Goal: Information Seeking & Learning: Learn about a topic

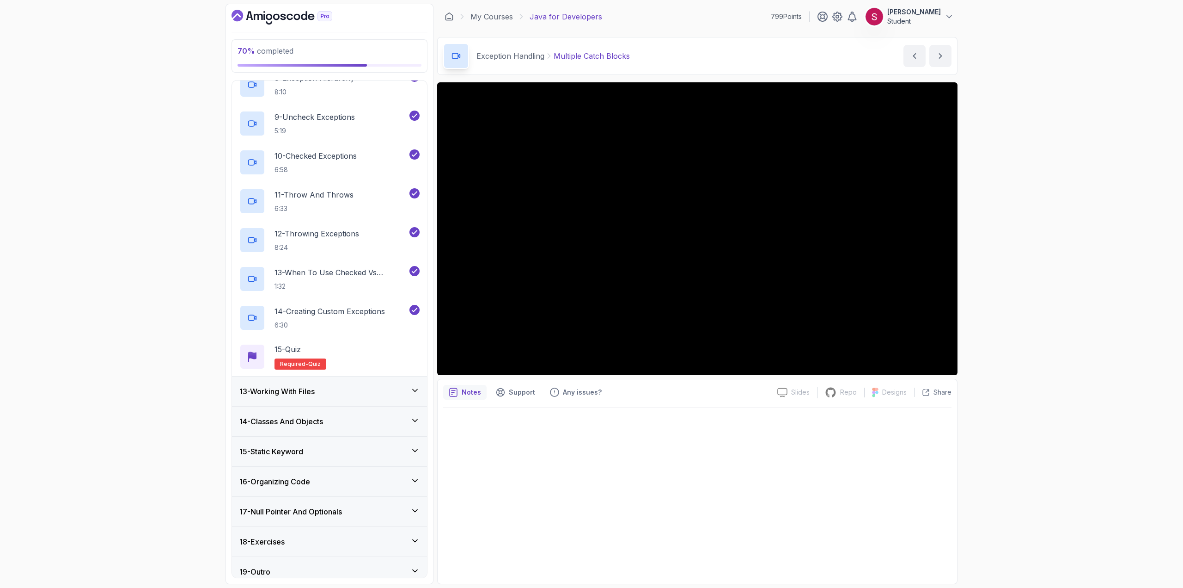
scroll to position [656, 0]
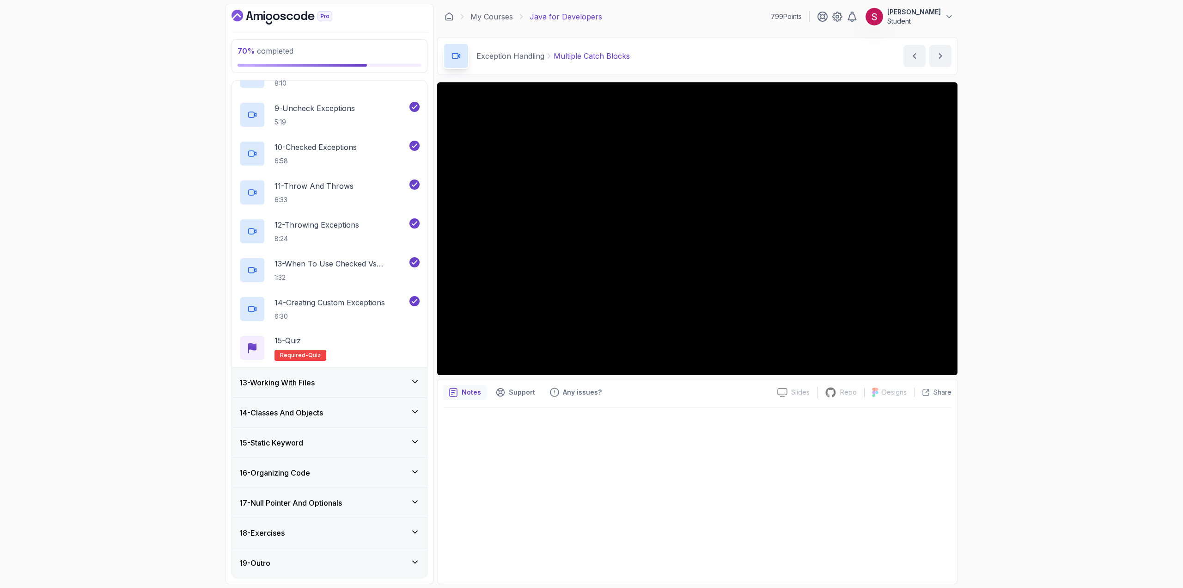
click at [354, 463] on div "16 - Organizing Code" at bounding box center [329, 473] width 195 height 30
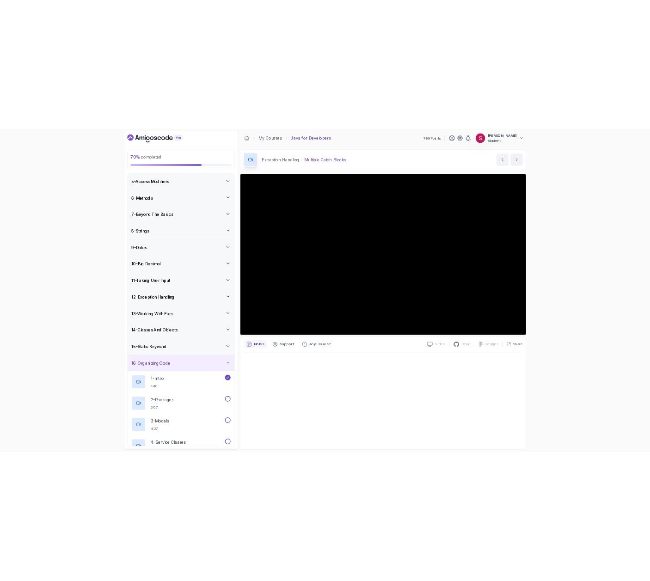
scroll to position [0, 0]
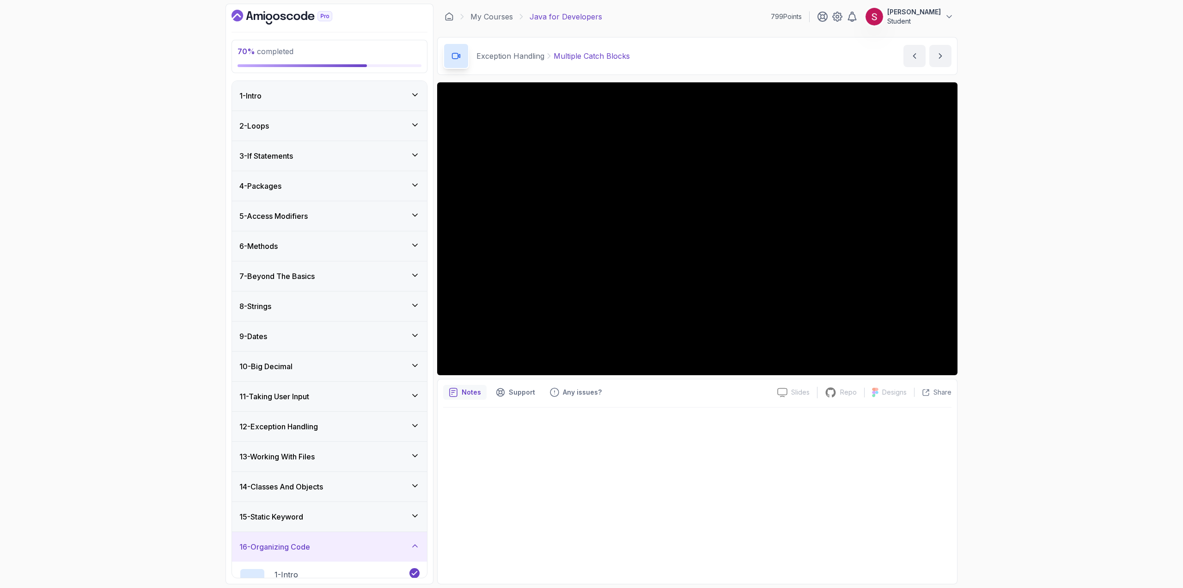
click at [368, 126] on div "2 - Loops" at bounding box center [329, 125] width 180 height 11
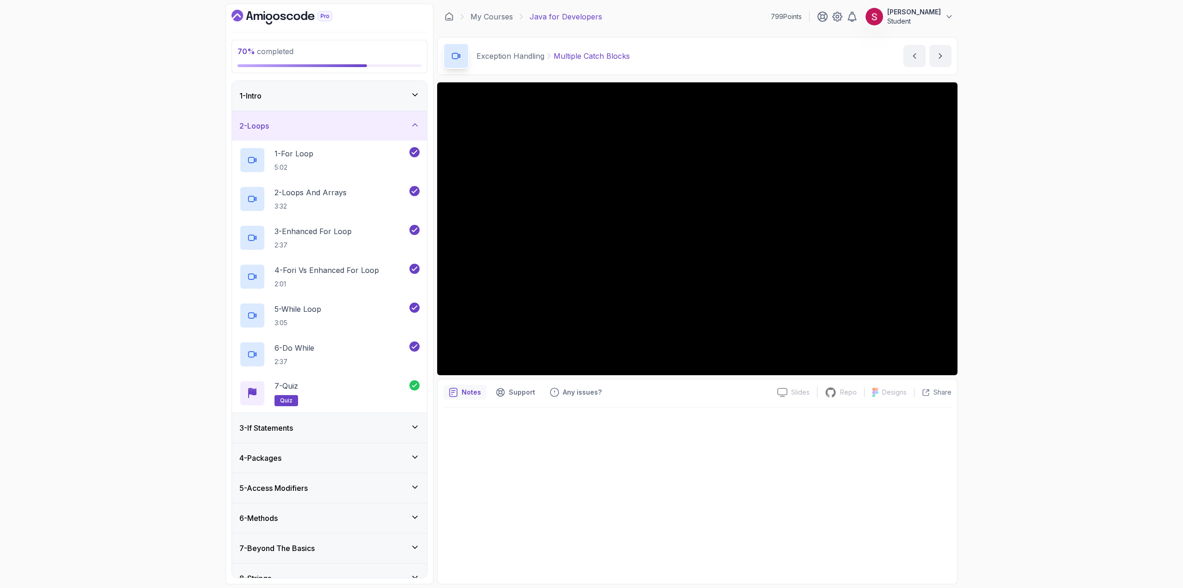
click at [358, 92] on div "1 - Intro" at bounding box center [329, 95] width 180 height 11
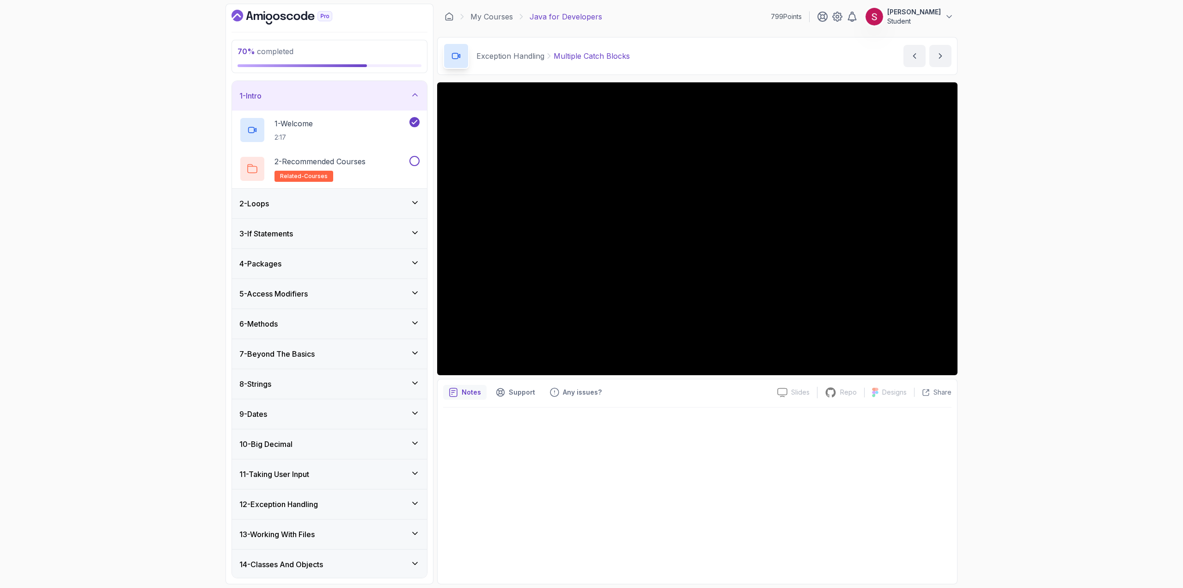
click at [329, 202] on div "2 - Loops" at bounding box center [329, 203] width 180 height 11
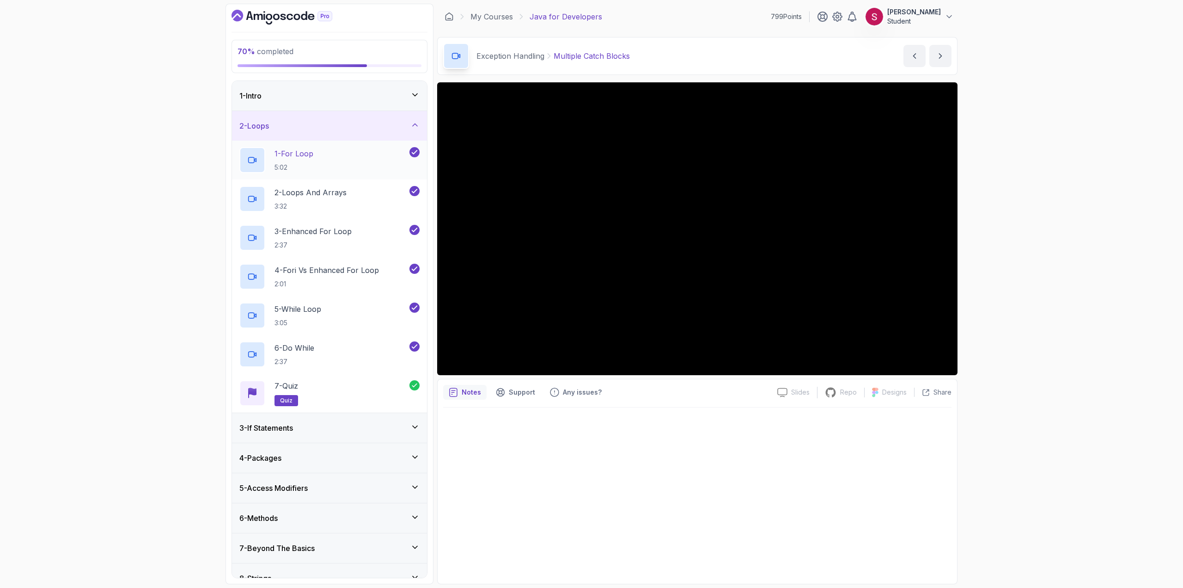
click at [331, 160] on div "1 - For Loop 5:02" at bounding box center [323, 160] width 168 height 26
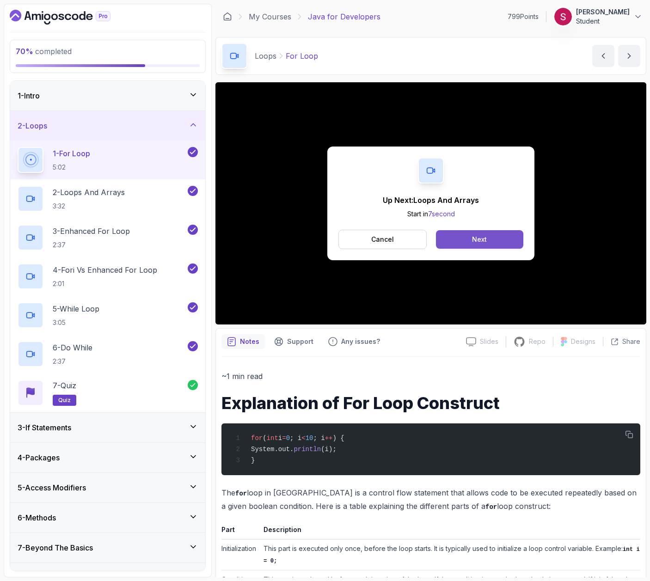
click at [509, 231] on button "Next" at bounding box center [479, 239] width 87 height 18
